Goal: Task Accomplishment & Management: Use online tool/utility

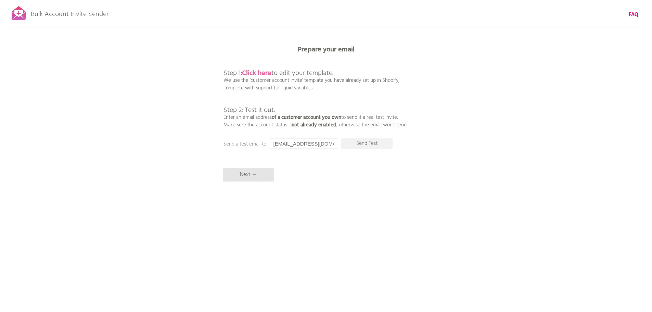
click at [261, 72] on b "Click here" at bounding box center [256, 73] width 29 height 11
drag, startPoint x: 448, startPoint y: 102, endPoint x: 413, endPoint y: 103, distance: 35.6
click at [448, 102] on div "Bulk Account Invite Sender FAQ Synced all customers! Pause sending (This can ta…" at bounding box center [326, 120] width 652 height 240
click at [368, 143] on p "Send Test" at bounding box center [366, 143] width 51 height 10
click at [260, 173] on p "Next →" at bounding box center [248, 175] width 51 height 14
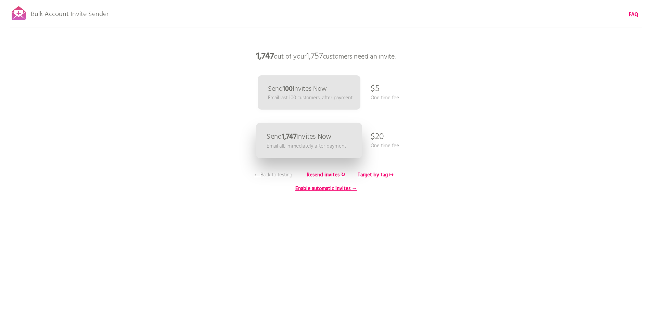
click at [317, 140] on p "Send 1,747 Invites Now" at bounding box center [299, 136] width 65 height 7
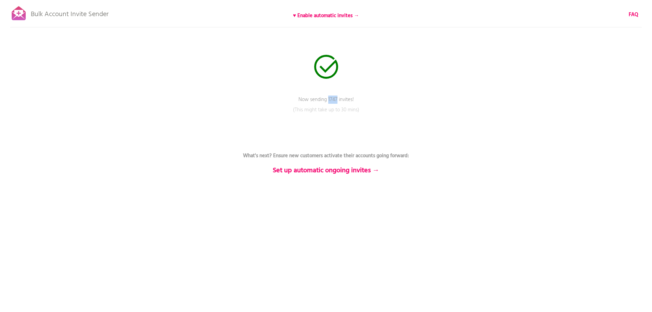
drag, startPoint x: 329, startPoint y: 97, endPoint x: 336, endPoint y: 96, distance: 7.6
click at [336, 96] on p "Now sending 1747 invites!" at bounding box center [325, 104] width 205 height 17
click at [415, 95] on div "Bulk Account Invite Sender ♥ Enable automatic invites → FAQ Now sending 1747 in…" at bounding box center [326, 120] width 652 height 240
